Goal: Information Seeking & Learning: Find specific fact

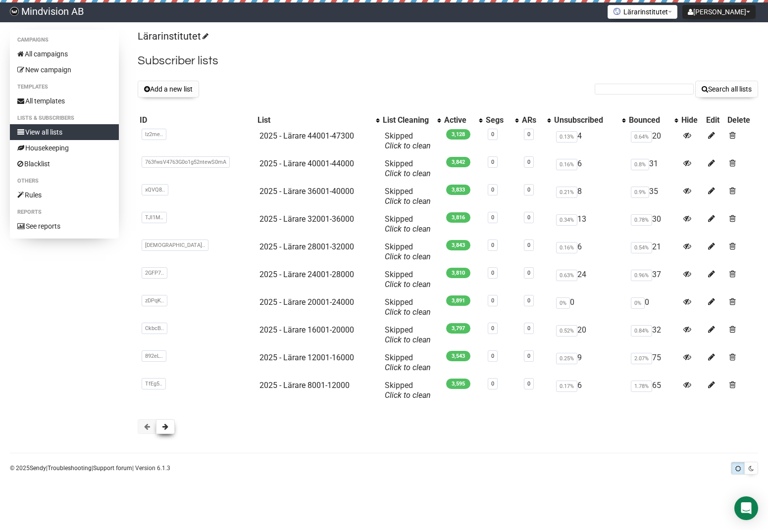
click at [165, 429] on span at bounding box center [165, 427] width 6 height 7
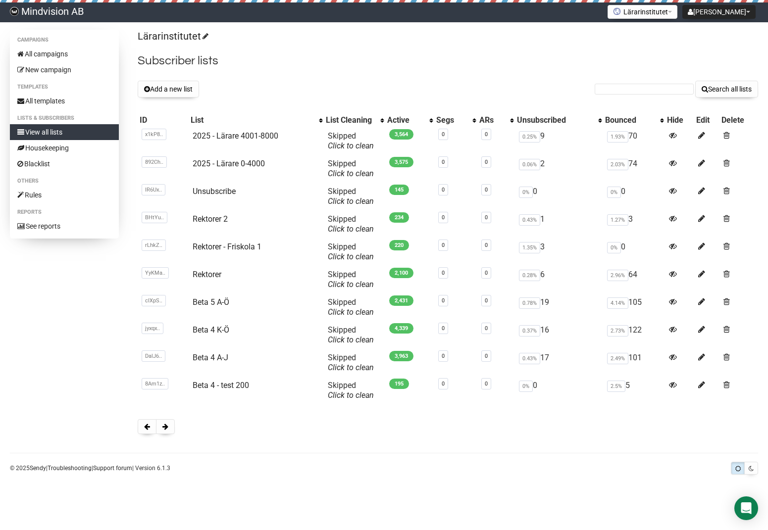
click at [165, 429] on span at bounding box center [165, 427] width 6 height 7
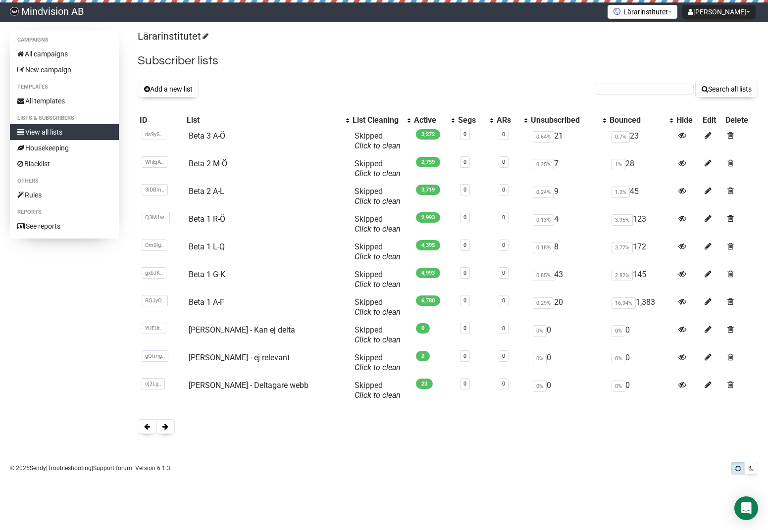
click at [165, 429] on span at bounding box center [165, 427] width 6 height 7
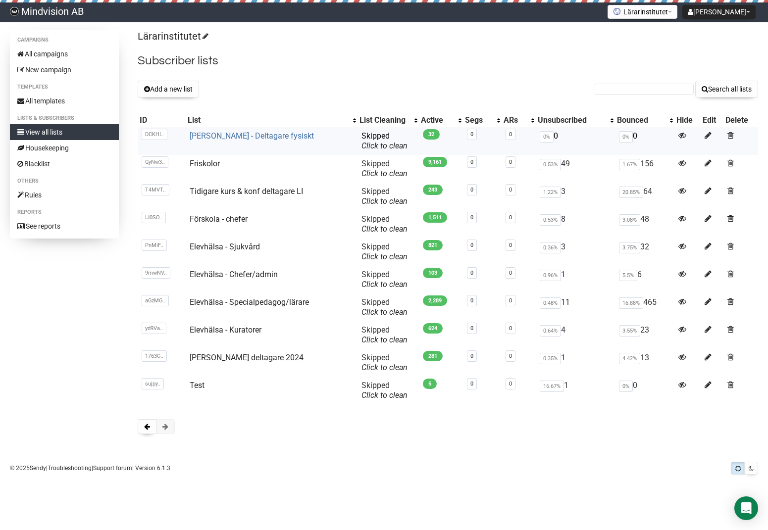
click at [265, 135] on link "Ross Greene - Deltagare fysiskt" at bounding box center [252, 135] width 124 height 9
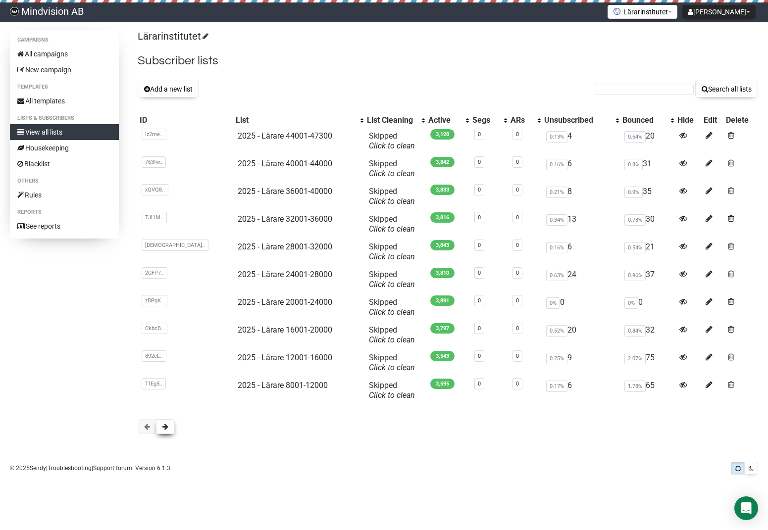
click at [166, 431] on button at bounding box center [165, 427] width 19 height 15
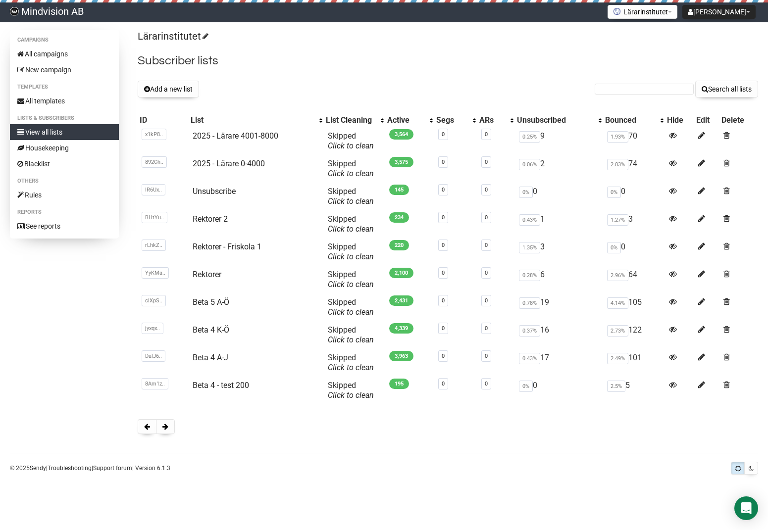
click at [166, 431] on button at bounding box center [165, 427] width 19 height 15
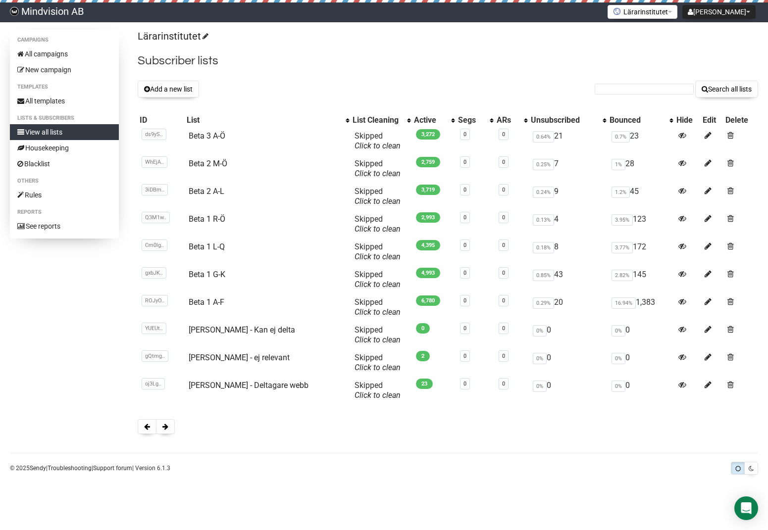
click at [166, 431] on button at bounding box center [165, 427] width 19 height 15
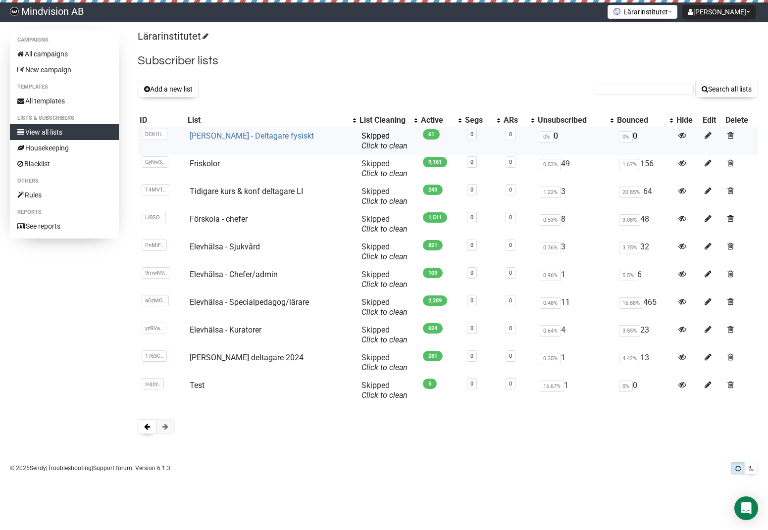
click at [261, 136] on link "[PERSON_NAME] - Deltagare fysiskt" at bounding box center [252, 135] width 124 height 9
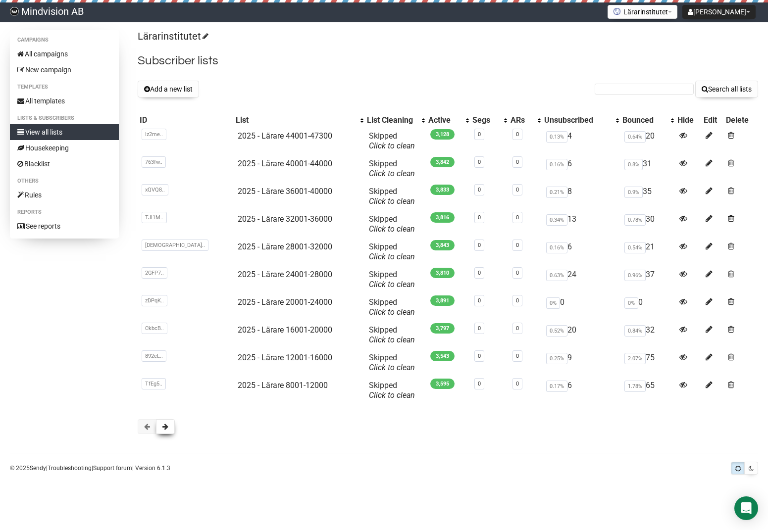
click at [165, 432] on button at bounding box center [165, 427] width 19 height 15
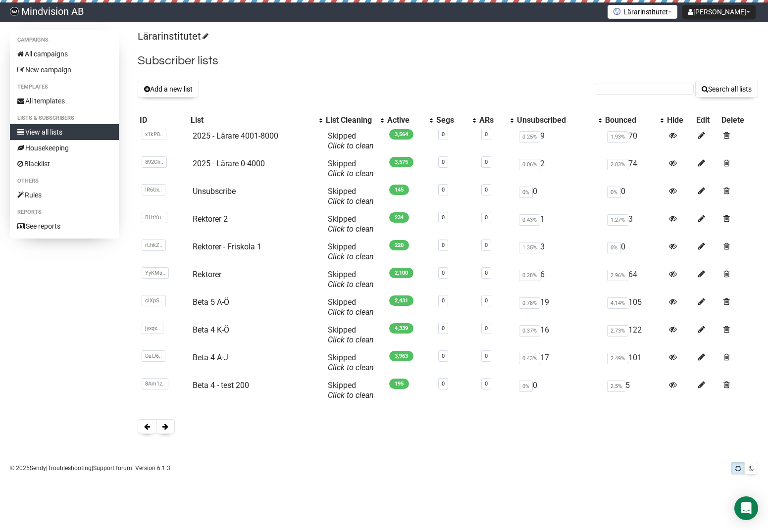
click at [165, 432] on button at bounding box center [165, 427] width 19 height 15
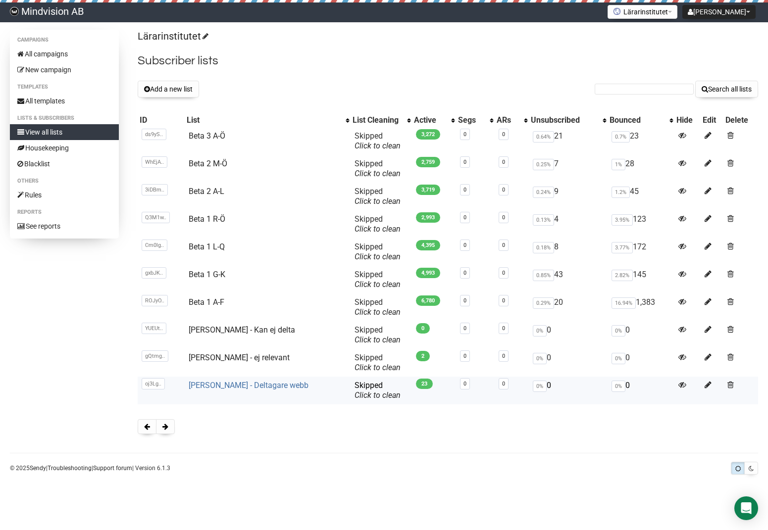
click at [267, 388] on link "Ross Greene - Deltagare webb" at bounding box center [249, 385] width 120 height 9
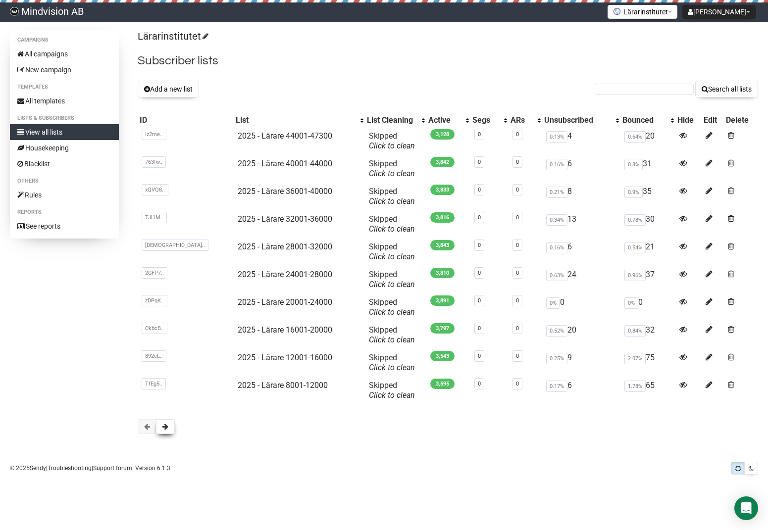
click at [165, 424] on span at bounding box center [165, 427] width 6 height 7
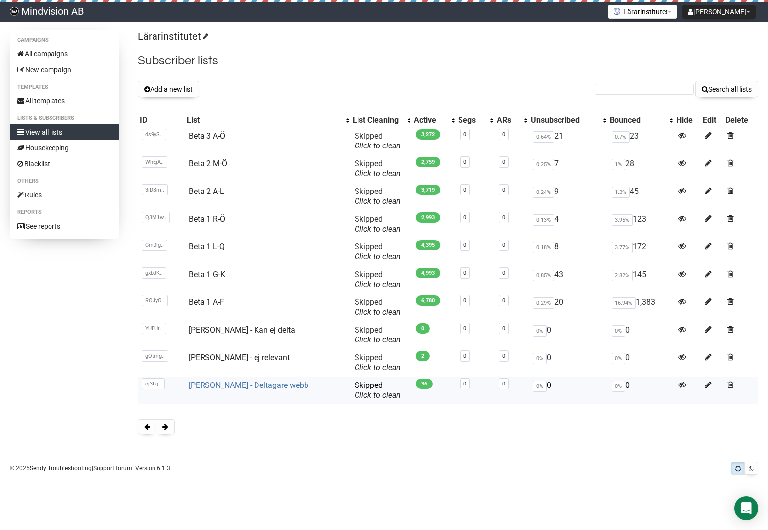
click at [236, 388] on link "Ross Greene - Deltagare webb" at bounding box center [249, 385] width 120 height 9
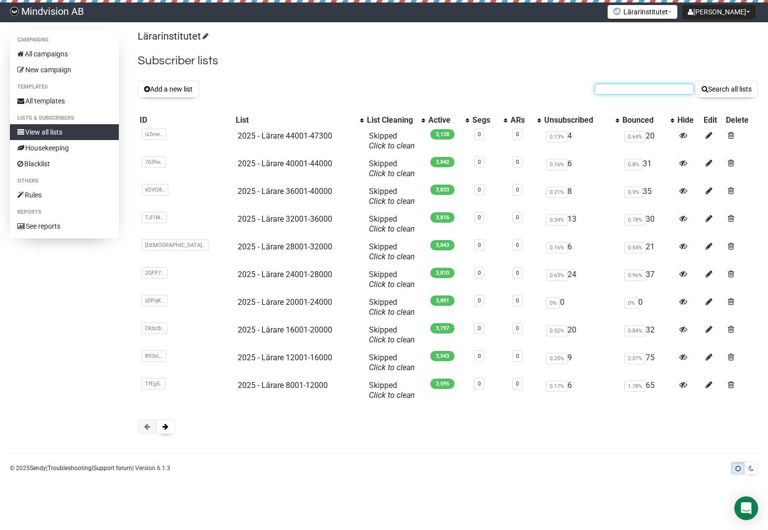
click at [634, 88] on input "text" at bounding box center [644, 89] width 99 height 11
paste input "asa.henriksson@sunne.se"
type input "asa.henriksson@sunne.se"
click at [695, 81] on button "Search all lists" at bounding box center [726, 89] width 63 height 17
click at [169, 426] on button at bounding box center [165, 427] width 19 height 15
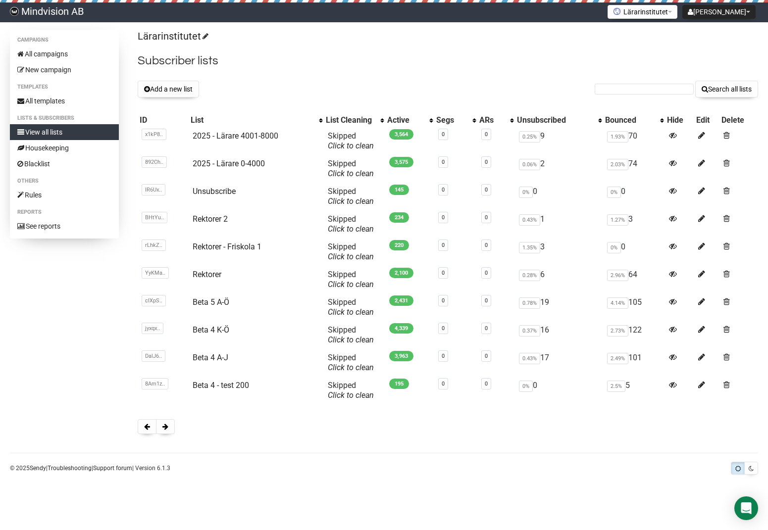
click at [169, 426] on button at bounding box center [165, 427] width 19 height 15
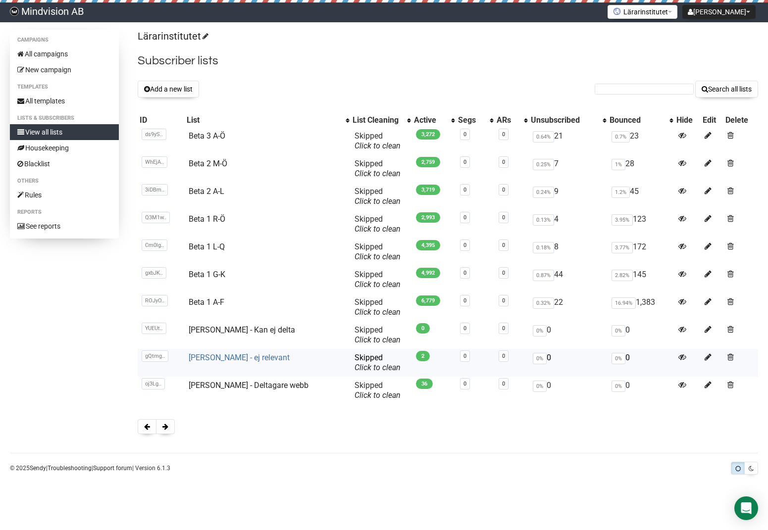
click at [234, 360] on link "Ross Greene - ej relevant" at bounding box center [239, 357] width 101 height 9
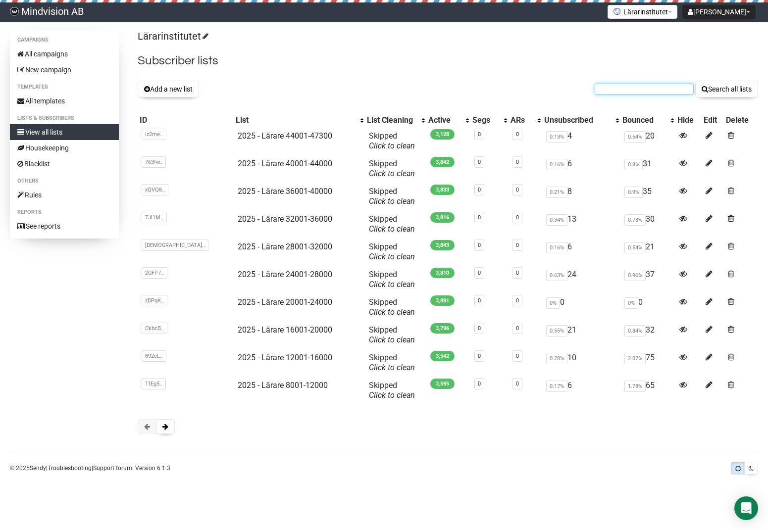
click at [613, 93] on input "text" at bounding box center [644, 89] width 99 height 11
paste input "[PERSON_NAME][EMAIL_ADDRESS][PERSON_NAME][DOMAIN_NAME]"
type input "[PERSON_NAME][EMAIL_ADDRESS][PERSON_NAME][DOMAIN_NAME]"
click at [695, 81] on button "Search all lists" at bounding box center [726, 89] width 63 height 17
